Goal: Task Accomplishment & Management: Manage account settings

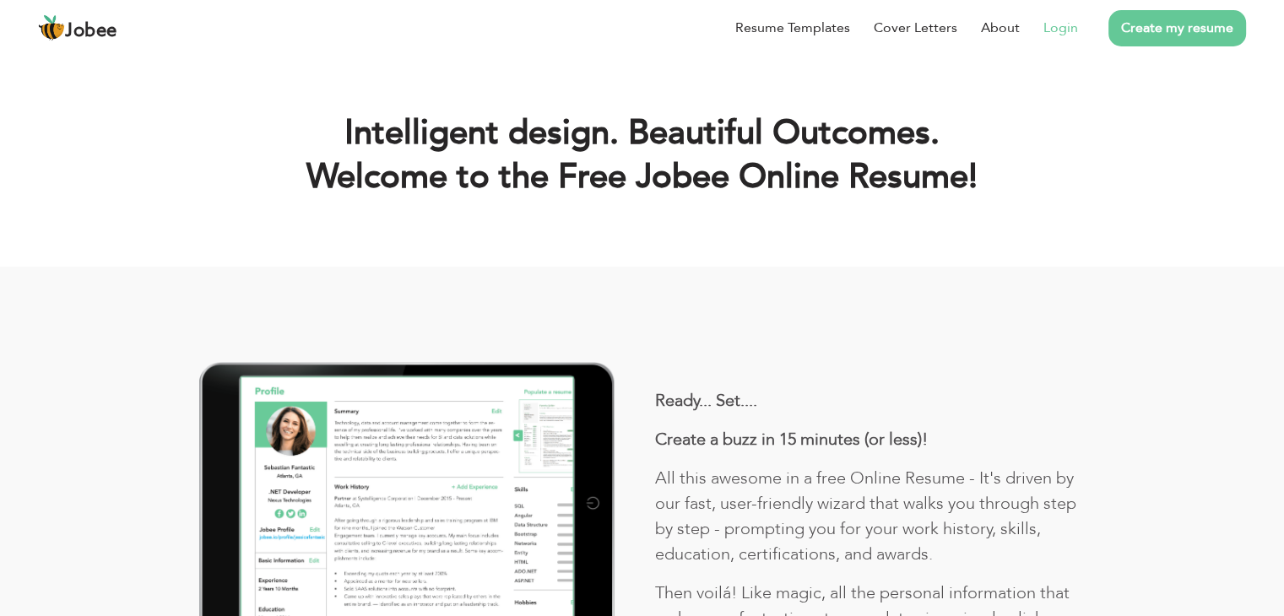
click at [1053, 31] on link "Login" at bounding box center [1060, 28] width 35 height 20
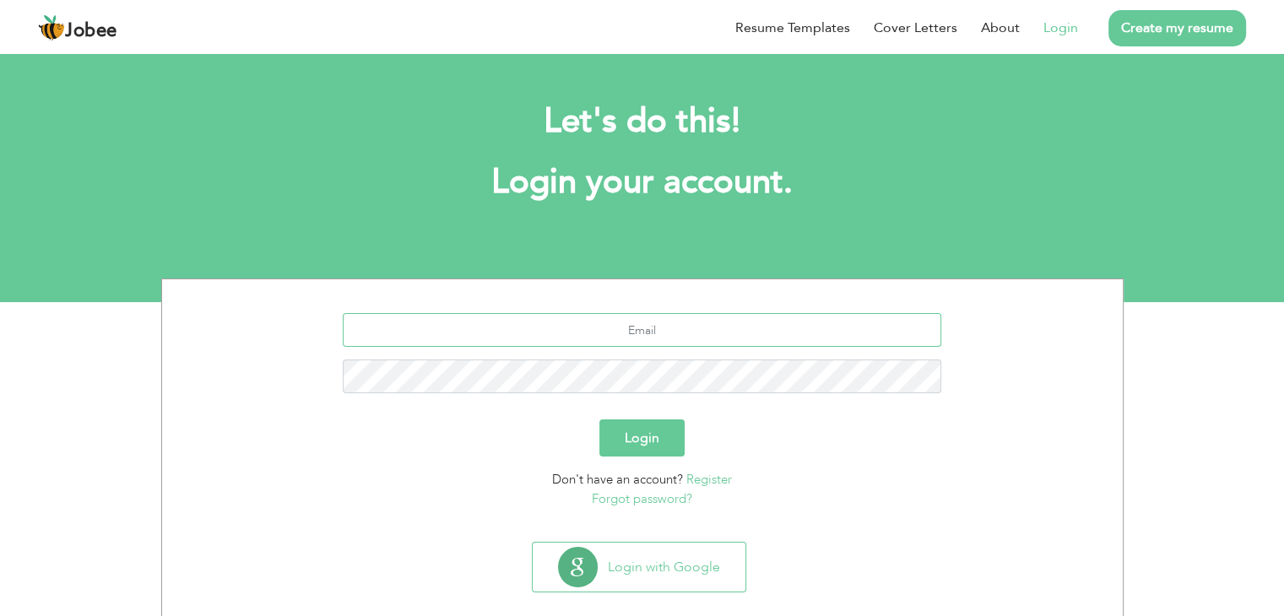
click at [512, 332] on input "text" at bounding box center [642, 330] width 598 height 34
type input "[EMAIL_ADDRESS][DOMAIN_NAME]"
click at [670, 436] on button "Login" at bounding box center [641, 437] width 85 height 37
